Goal: Use online tool/utility: Utilize a website feature to perform a specific function

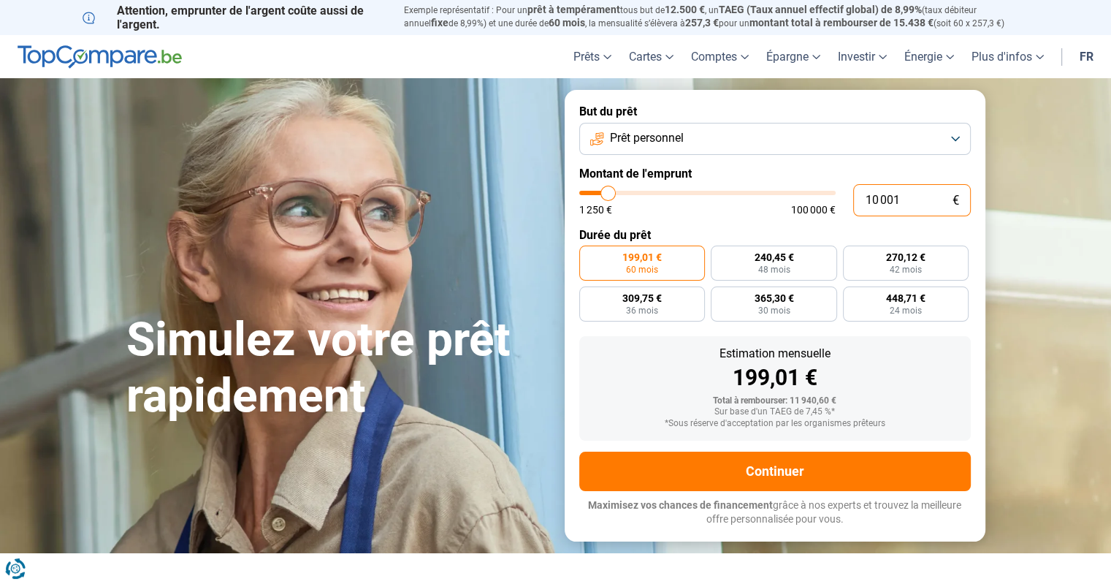
drag, startPoint x: 908, startPoint y: 203, endPoint x: 702, endPoint y: 161, distance: 210.8
click at [702, 161] on form "But du prêt Prêt personnel Montant de l'emprunt 10 001 € 1 250 € 100 000 € Duré…" at bounding box center [775, 315] width 421 height 451
type input "1"
type input "1250"
type input "10"
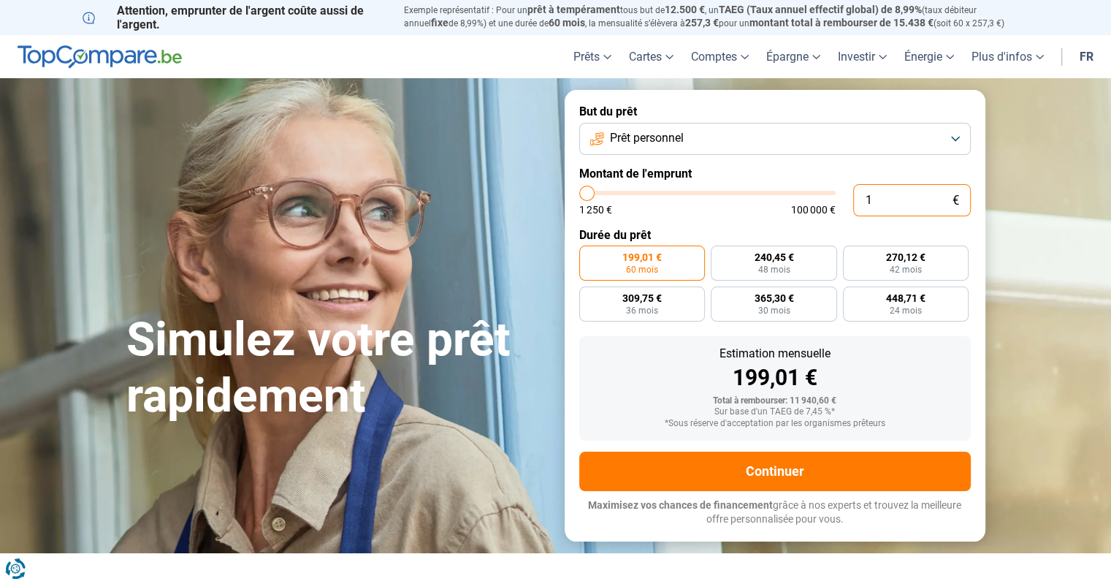
type input "1250"
type input "100"
type input "1250"
type input "1 000"
type input "1250"
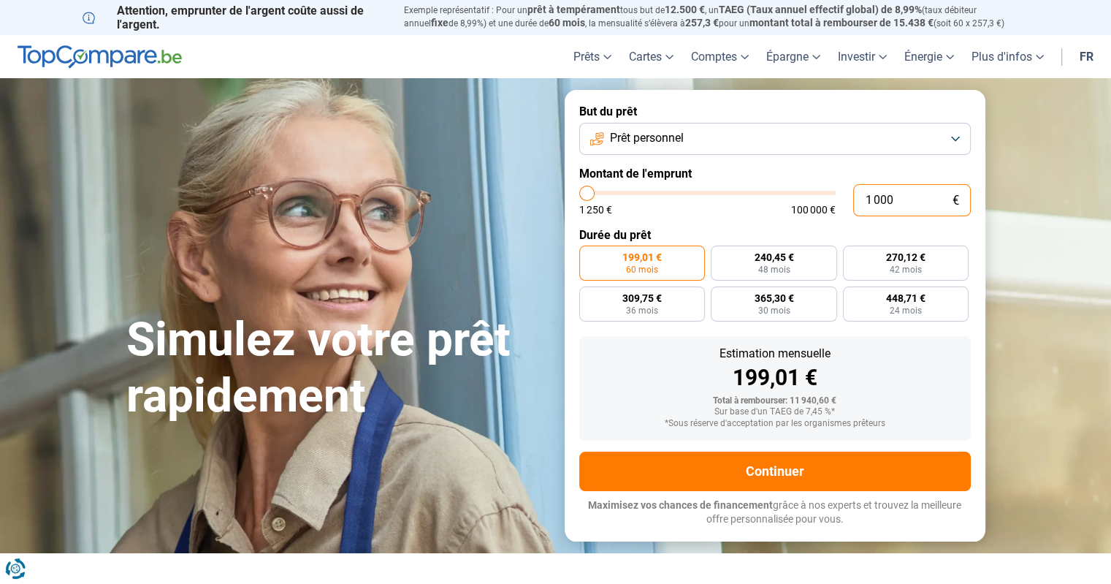
type input "10 000"
type input "10000"
type input "100 000"
type input "100000"
radio input "false"
